Goal: Task Accomplishment & Management: Manage account settings

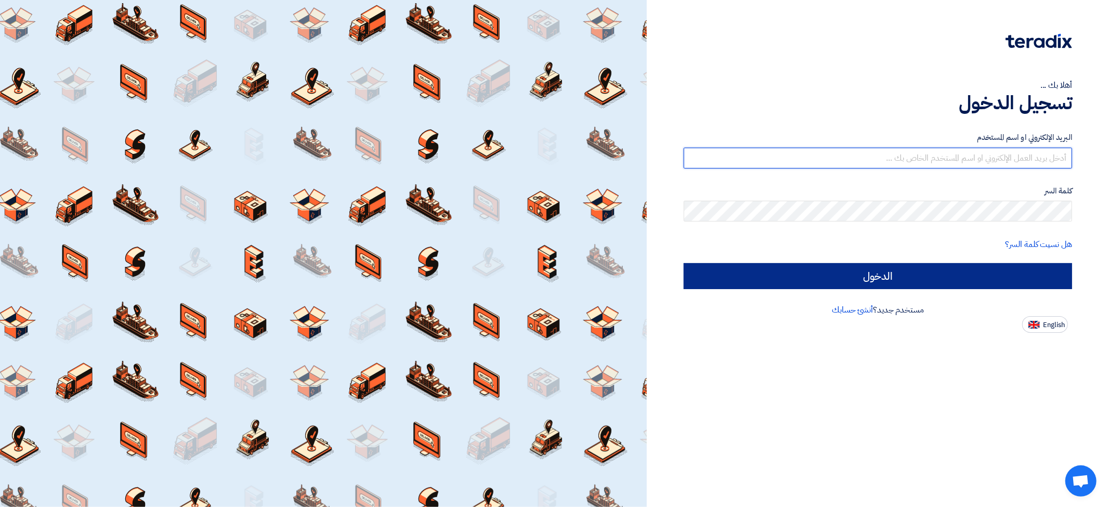
type input "[EMAIL_ADDRESS][DOMAIN_NAME]"
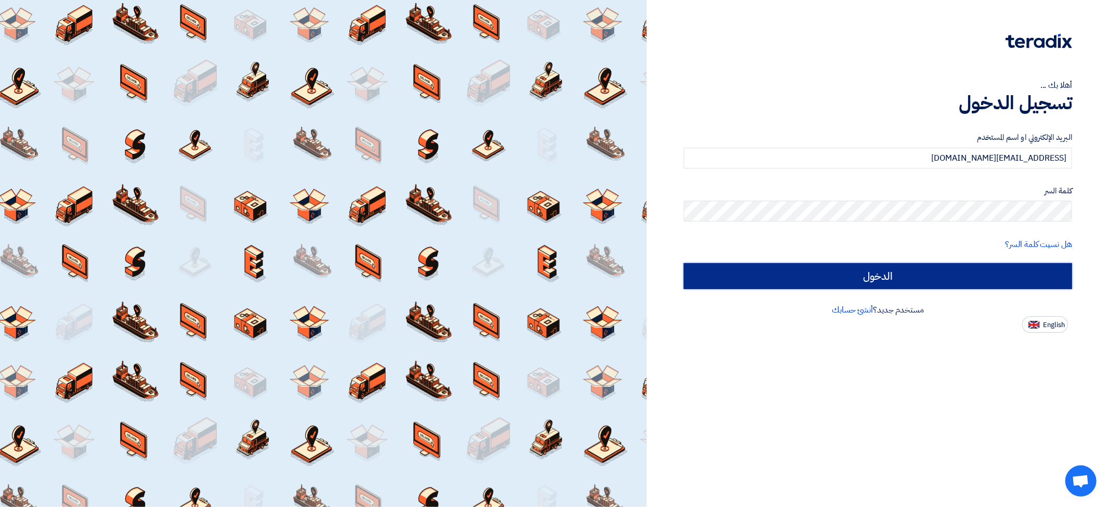
click at [879, 277] on input "الدخول" at bounding box center [878, 276] width 389 height 26
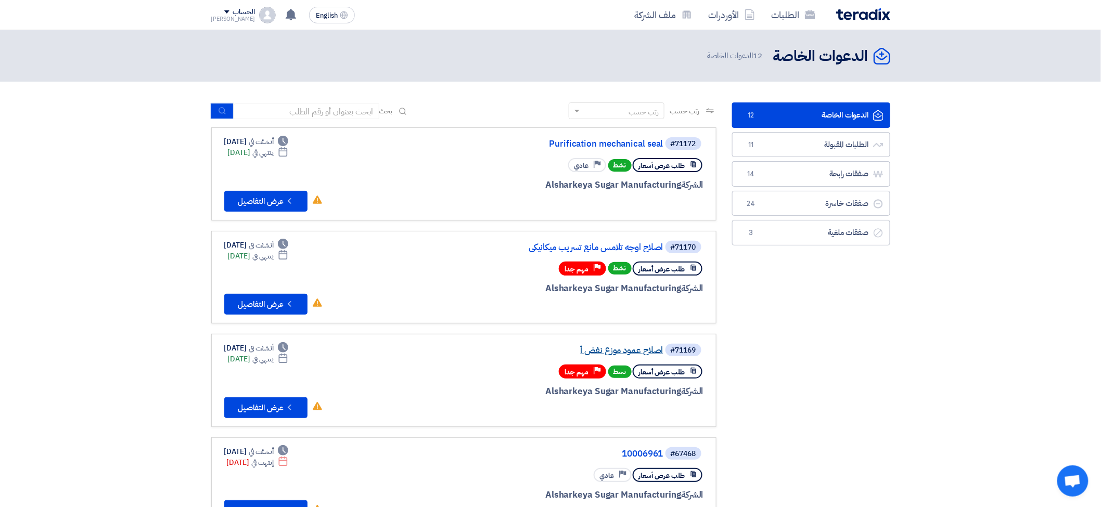
click at [615, 346] on link "اصلاح عمود موزع نفض أ" at bounding box center [559, 350] width 208 height 9
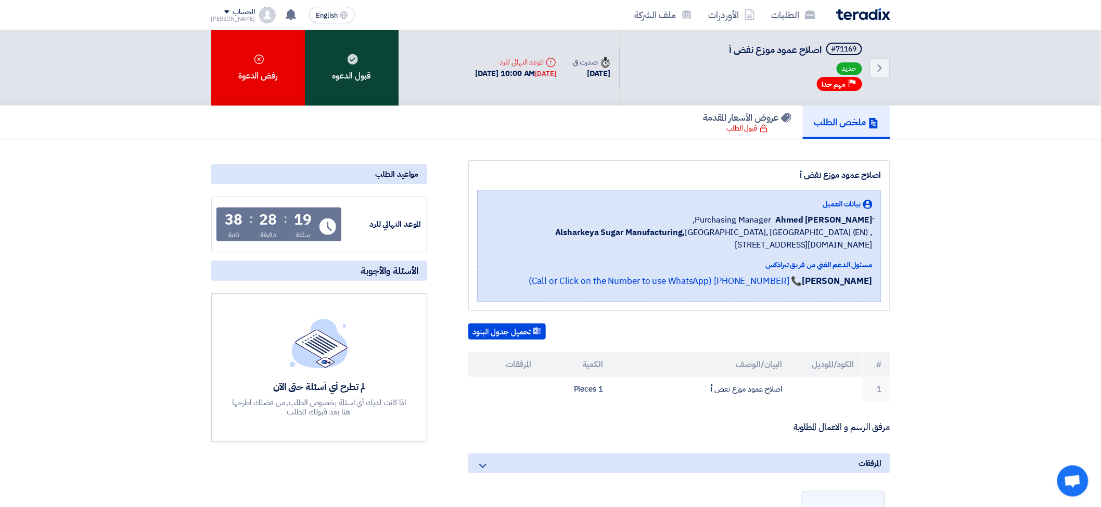
click at [355, 42] on div "قبول الدعوه" at bounding box center [352, 67] width 94 height 75
